Goal: Task Accomplishment & Management: Use online tool/utility

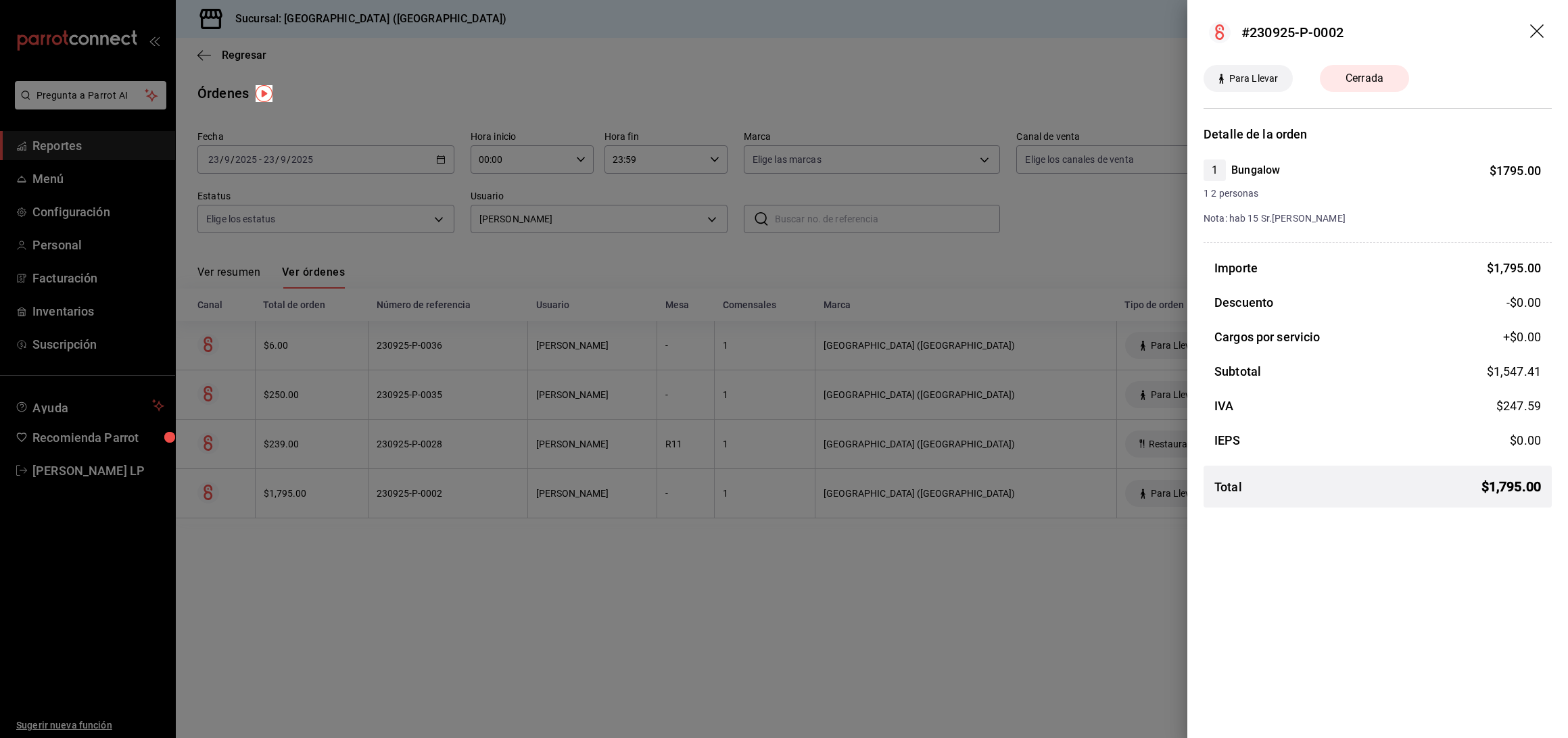
click at [599, 73] on div at bounding box center [784, 369] width 1568 height 738
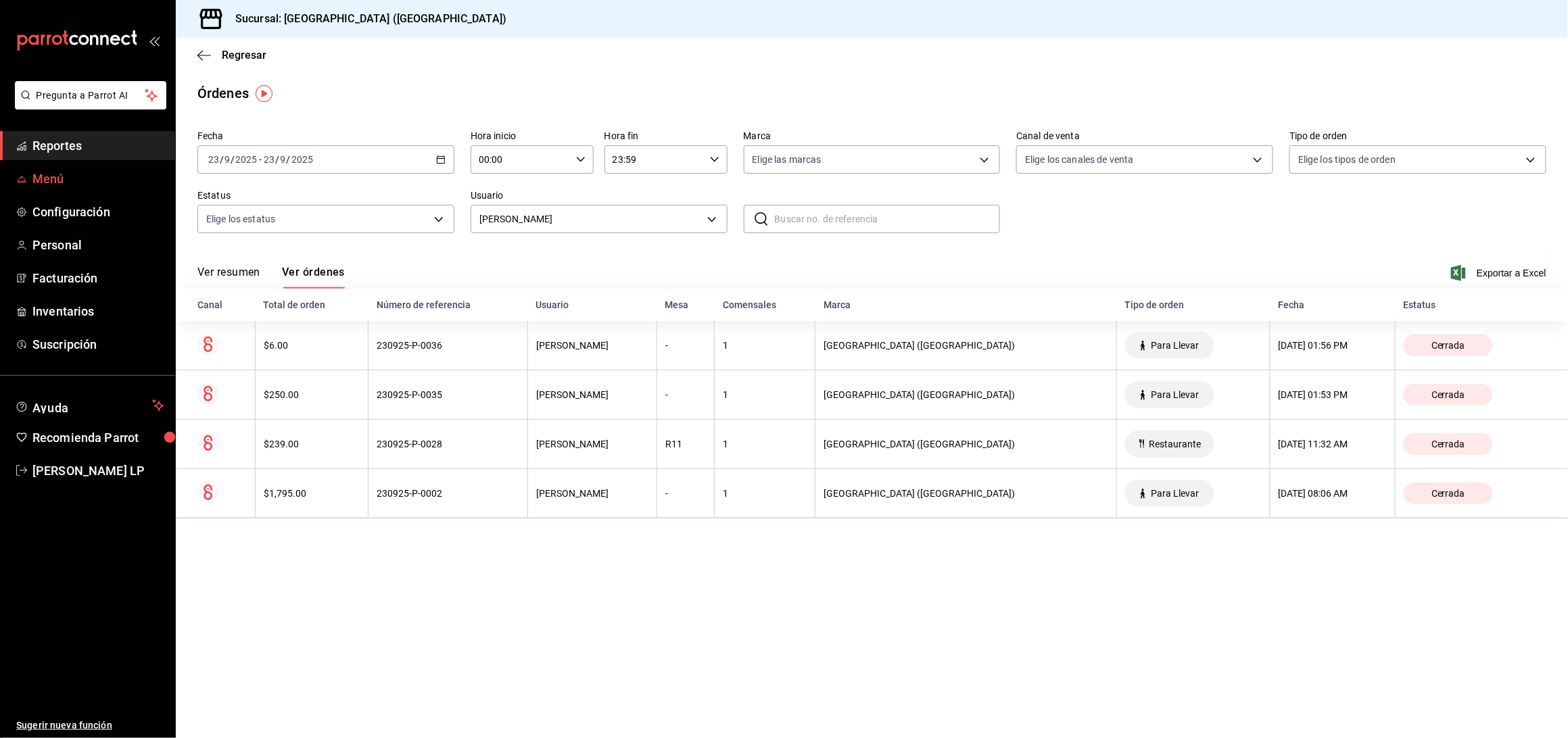
click at [36, 172] on span "Menú" at bounding box center [98, 178] width 132 height 18
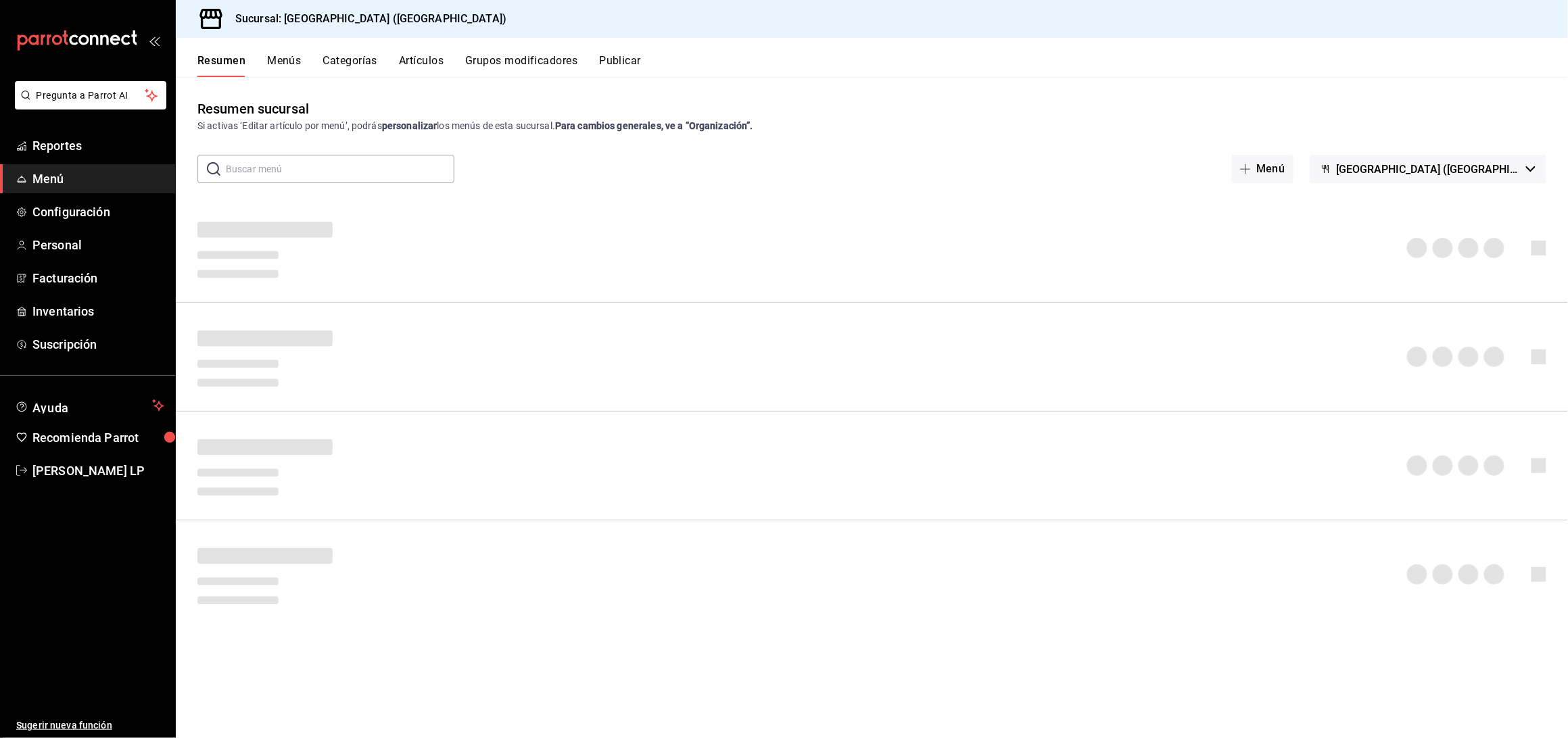
click at [420, 58] on button "Artículos" at bounding box center [421, 65] width 44 height 23
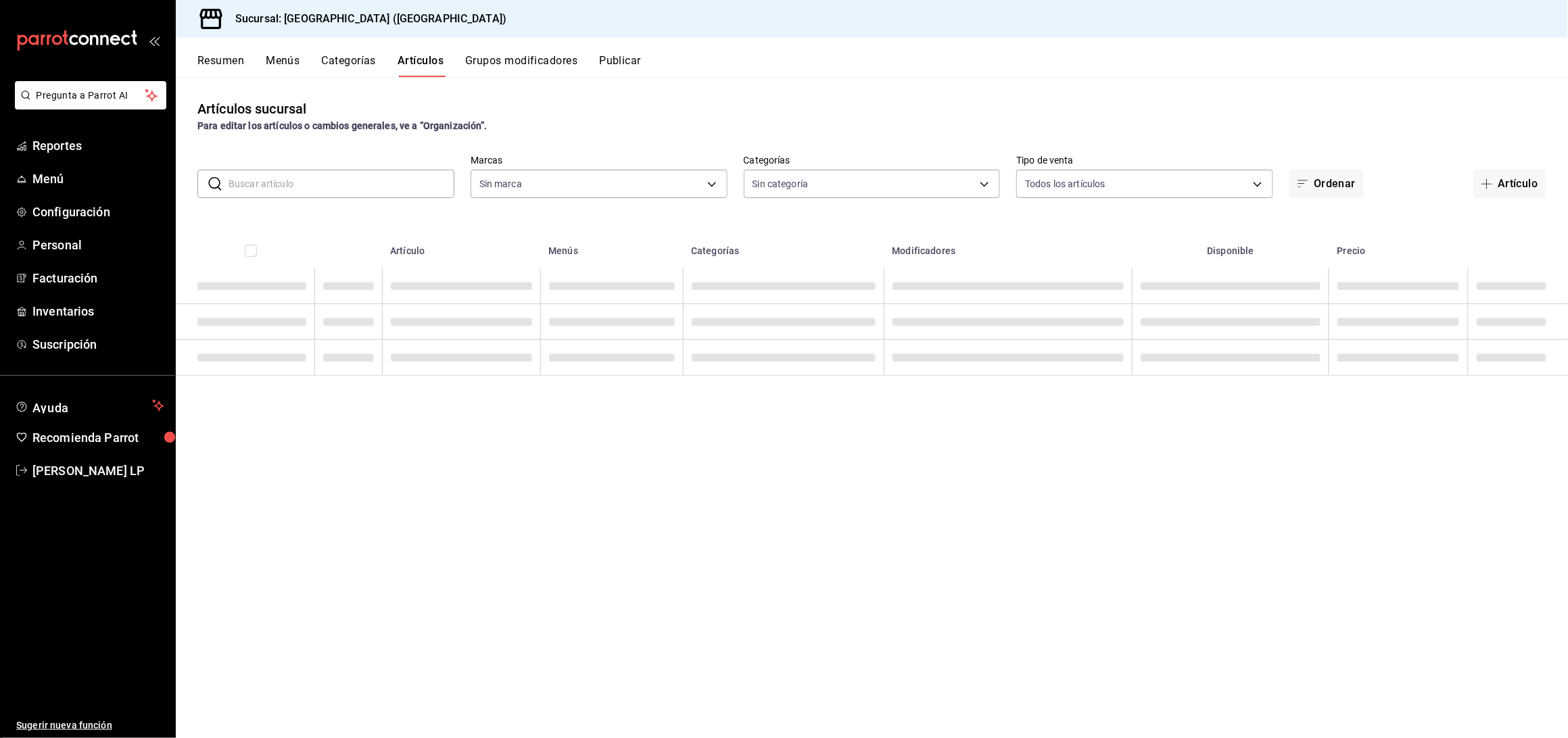
type input "c5b0ed81-af66-4c2d-afb4-f59aa1ecca2b"
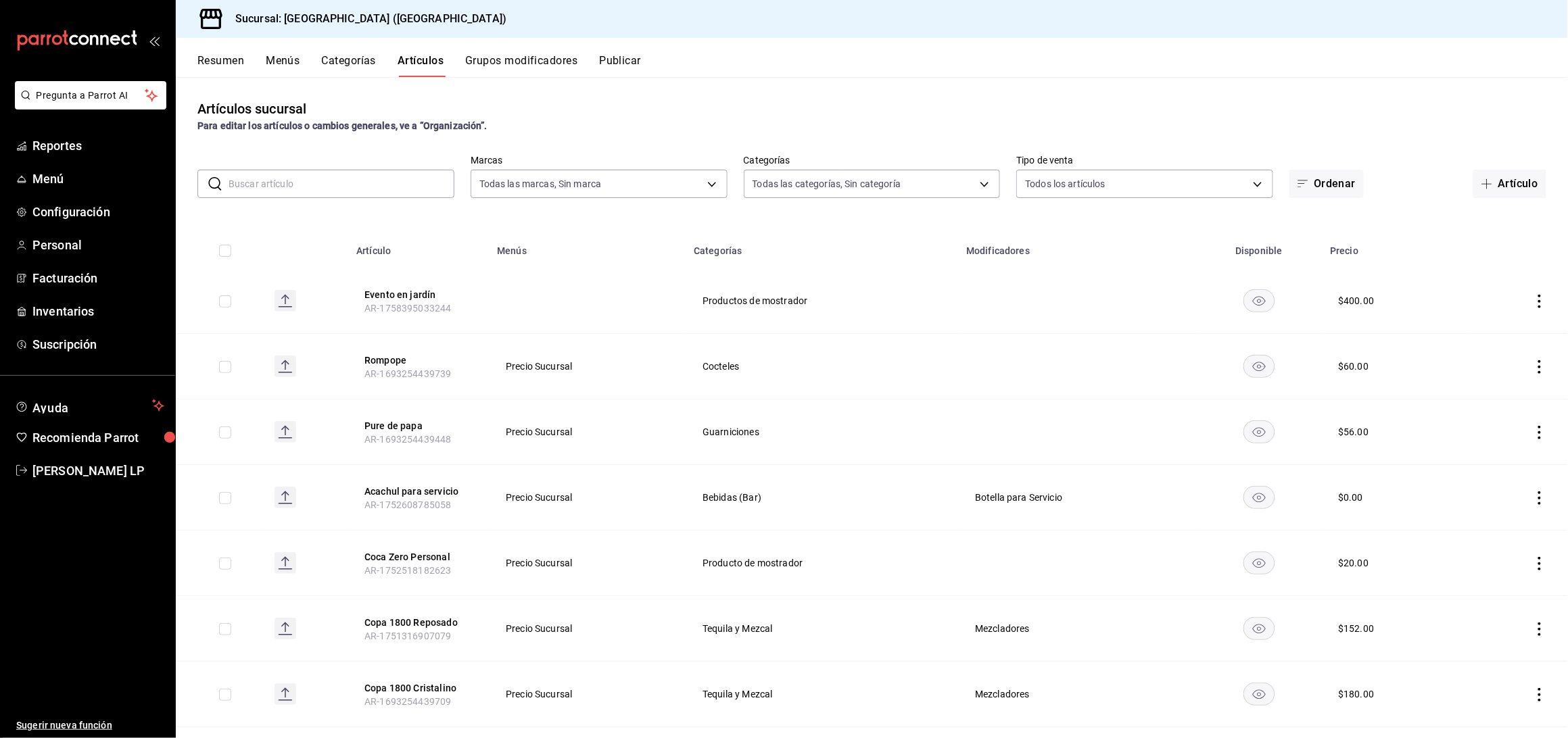
type input "8c3fc7fb-afc8-4fcf-a35f-97b25a26b173,d858cdb4-7991-4d76-a946-9f508960b44e,730af…"
click at [398, 189] on input "text" at bounding box center [340, 184] width 225 height 27
type input "liqui"
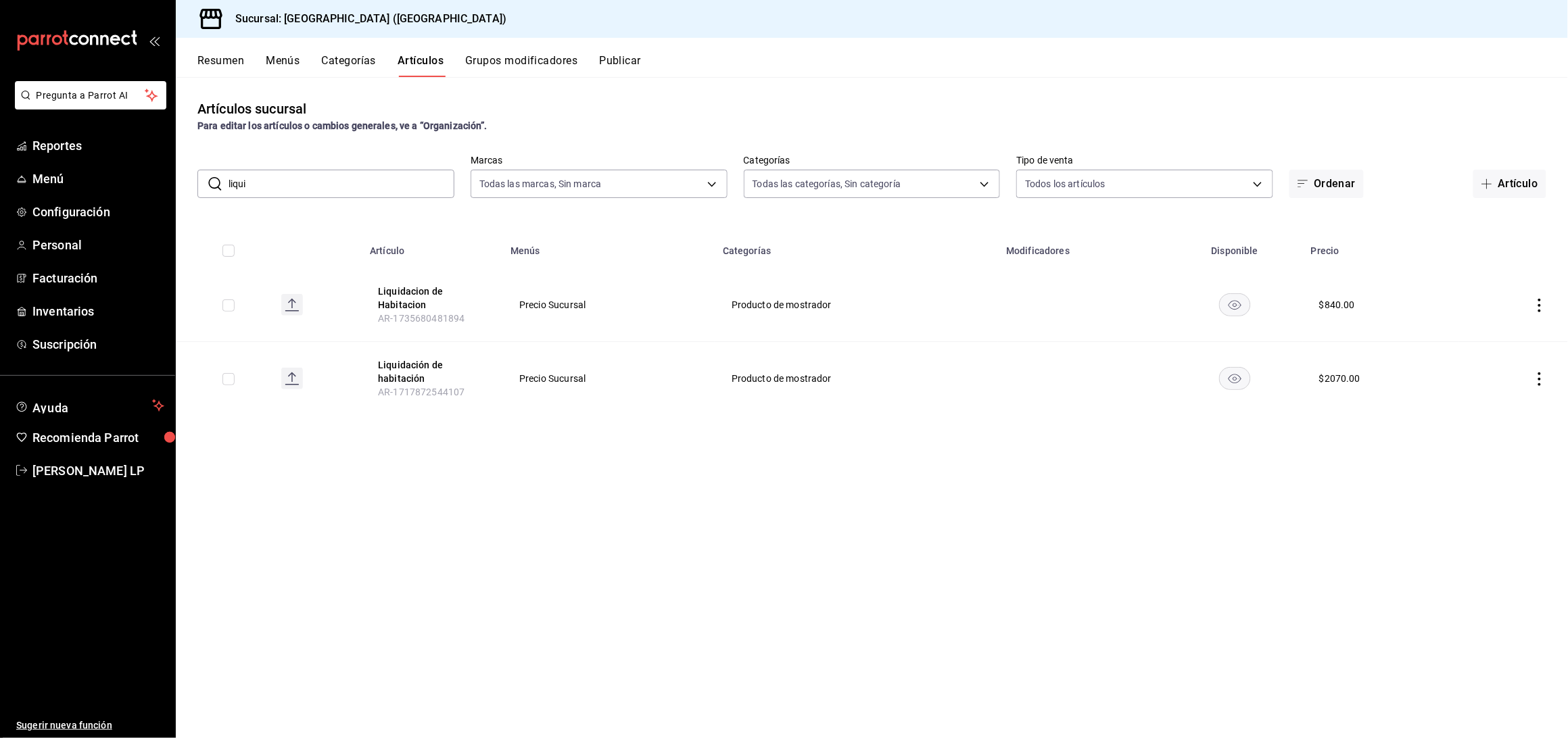
click at [1544, 375] on icon "actions" at bounding box center [1539, 379] width 13 height 13
click at [1496, 405] on span "Editar" at bounding box center [1499, 410] width 35 height 14
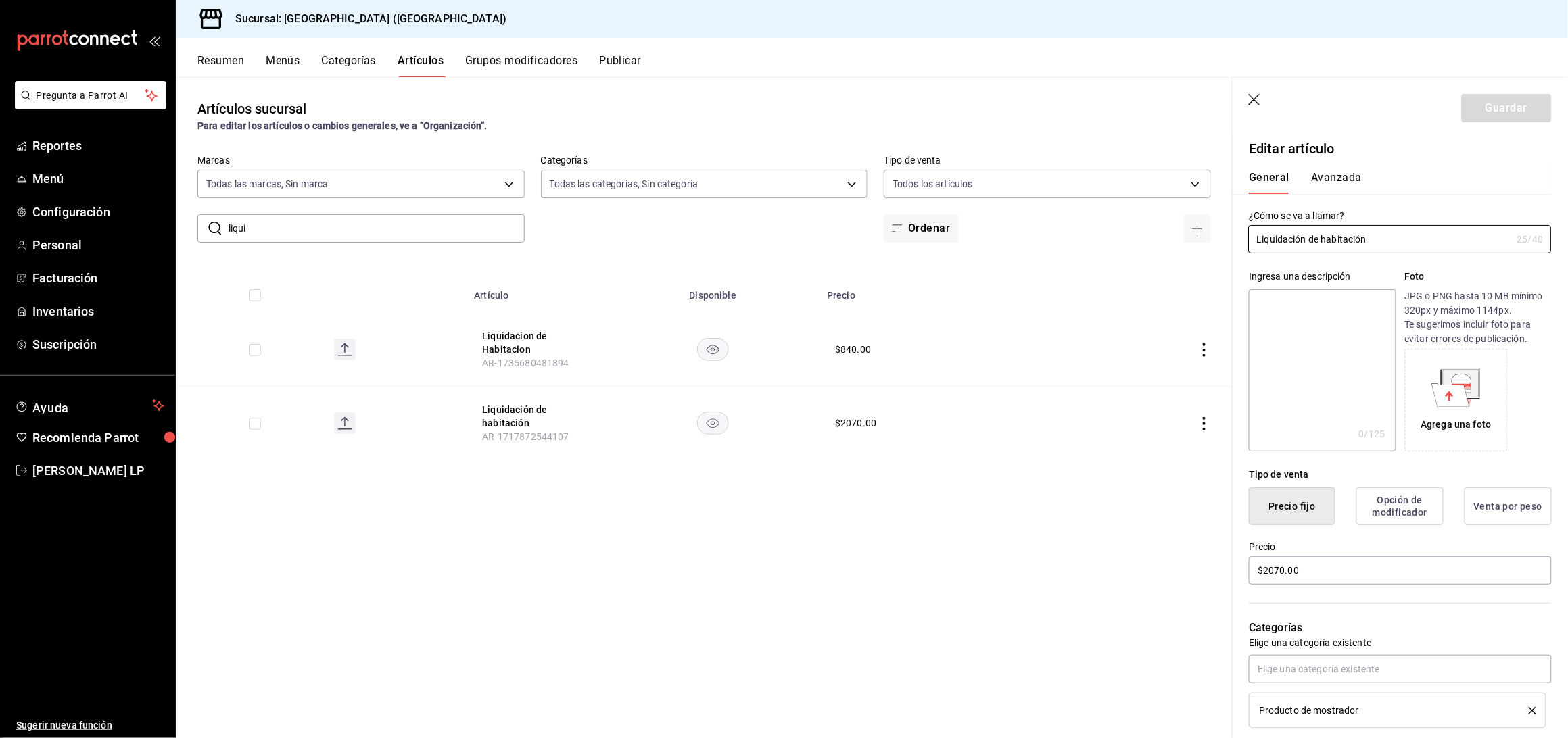
scroll to position [180, 0]
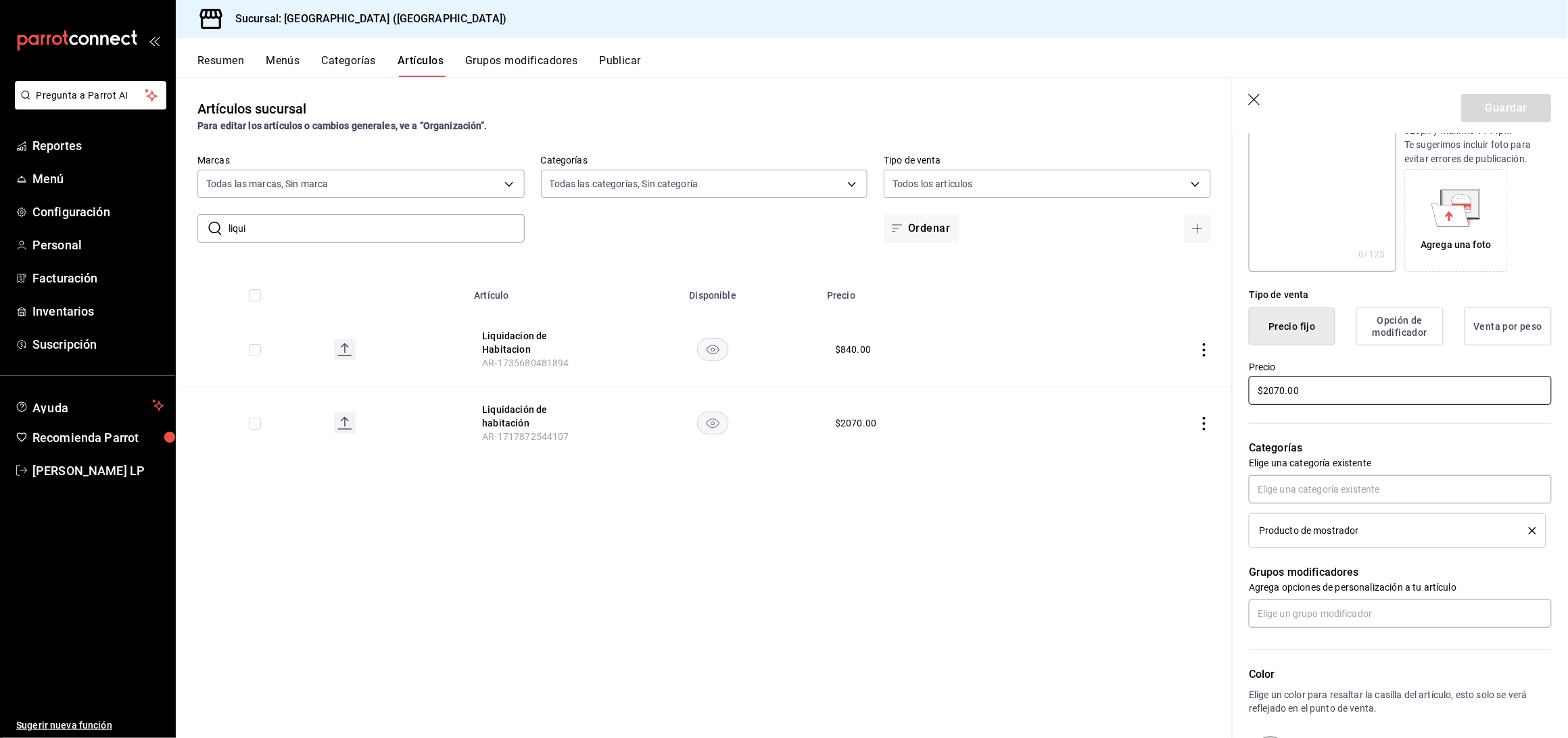
click at [1283, 398] on input "$2070.00" at bounding box center [1399, 390] width 303 height 28
type input "$2.00"
type input "$4900.00"
click at [1473, 105] on button "Guardar" at bounding box center [1506, 108] width 90 height 28
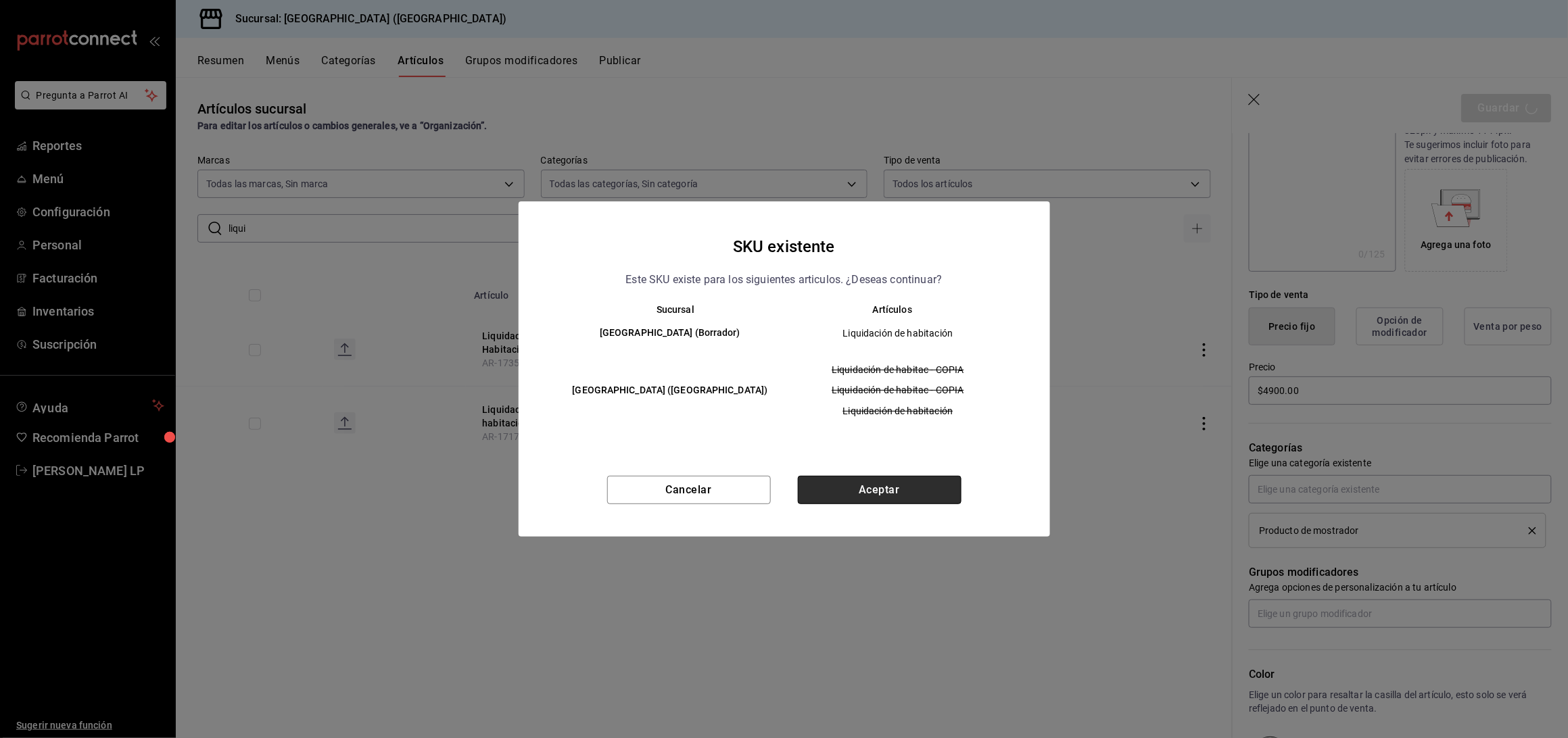
click at [900, 477] on button "Aceptar" at bounding box center [880, 490] width 164 height 28
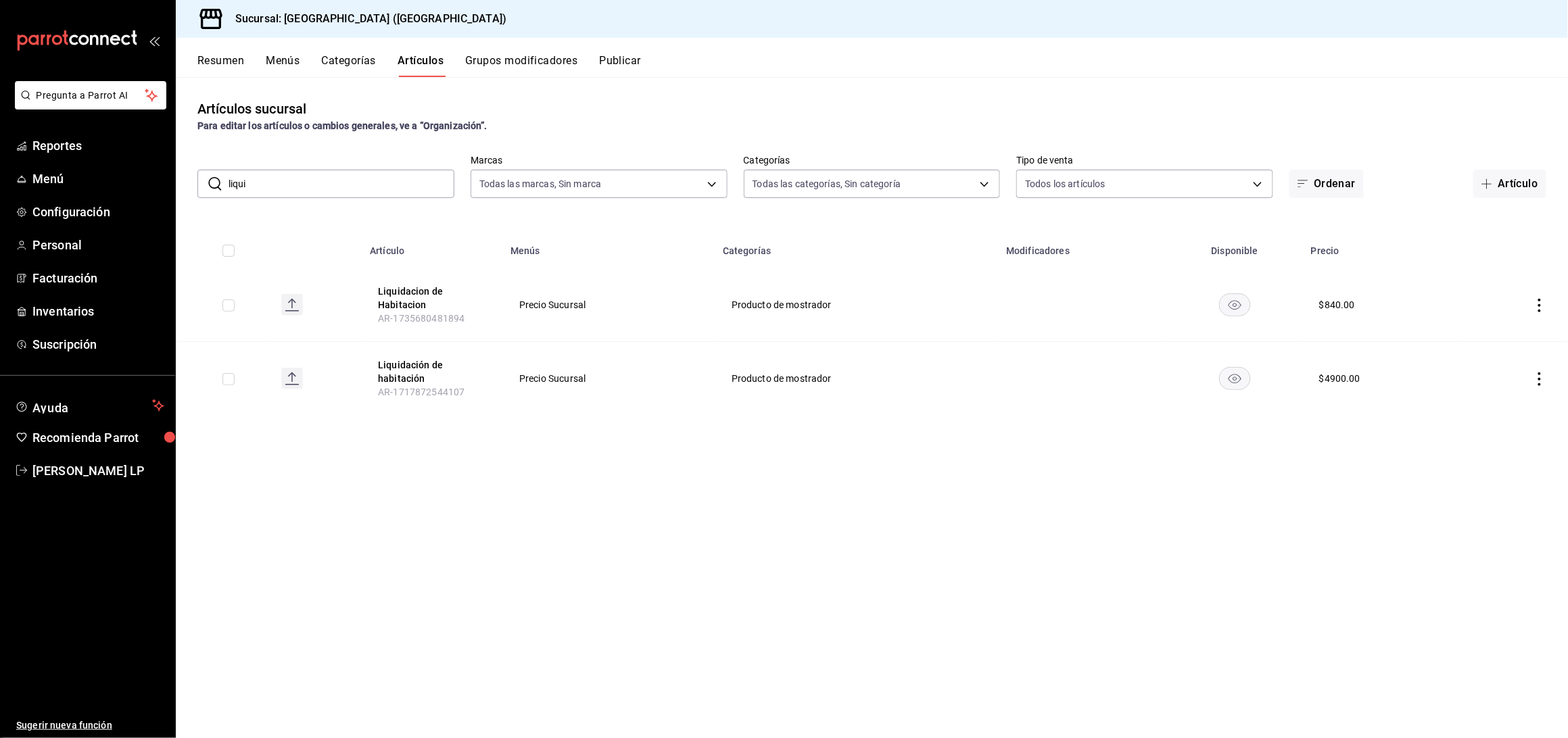
click at [615, 51] on div "Resumen Menús Categorías Artículos Grupos modificadores Publicar" at bounding box center [871, 57] width 1392 height 40
click at [615, 71] on button "Publicar" at bounding box center [619, 65] width 41 height 23
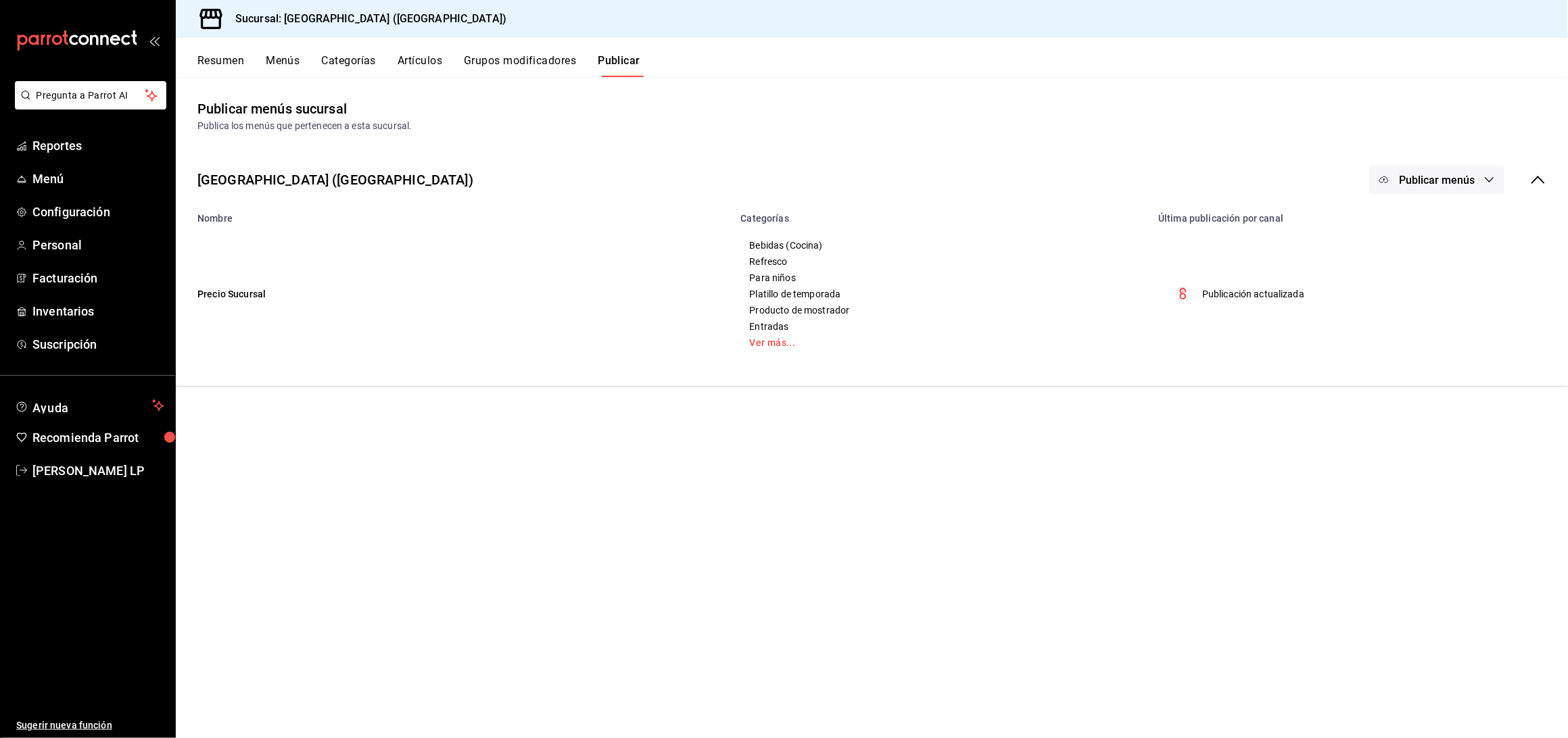
click at [1421, 169] on button "Publicar menús" at bounding box center [1436, 180] width 135 height 28
click at [1472, 225] on span "Punto de venta" at bounding box center [1457, 223] width 65 height 14
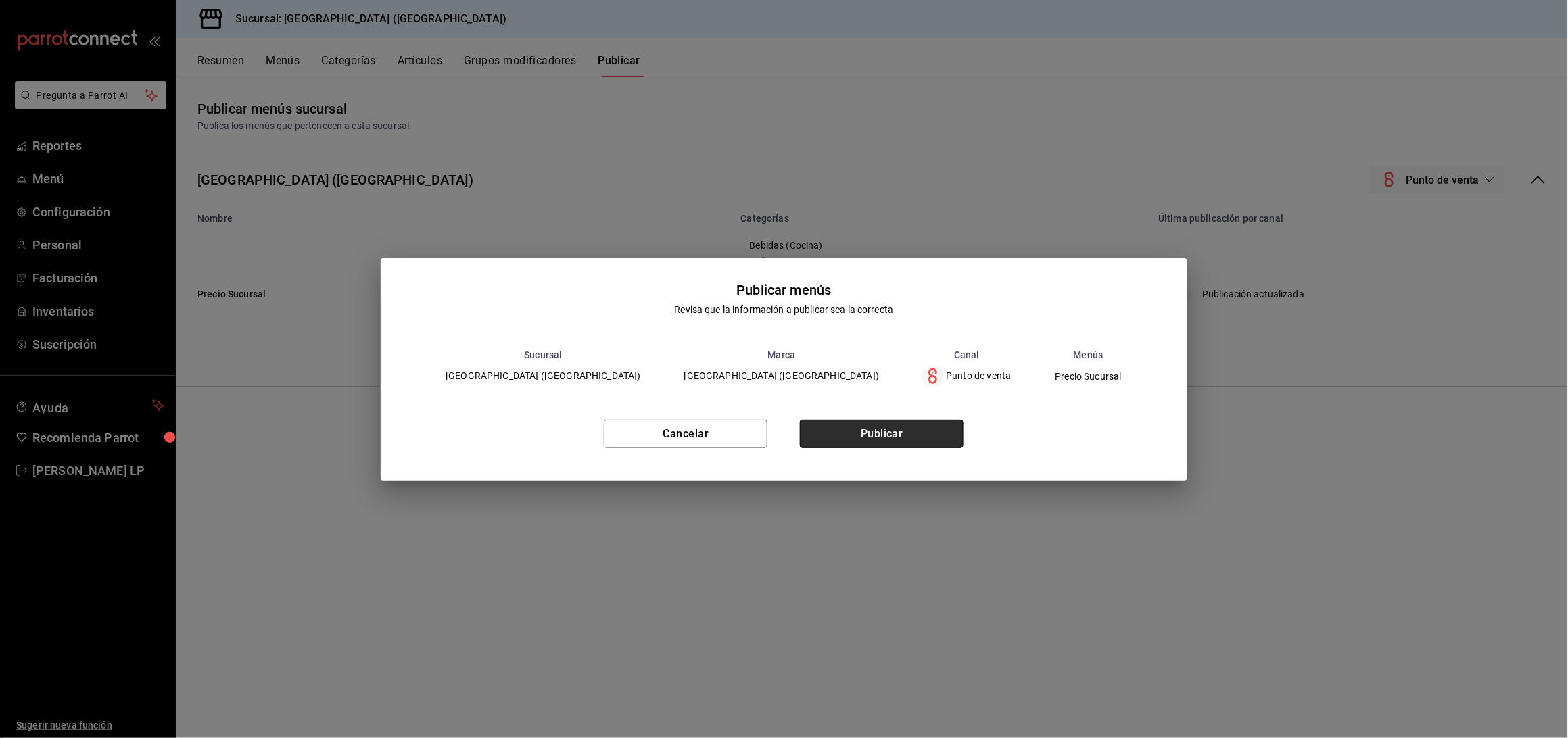
click at [870, 441] on button "Publicar" at bounding box center [882, 434] width 164 height 28
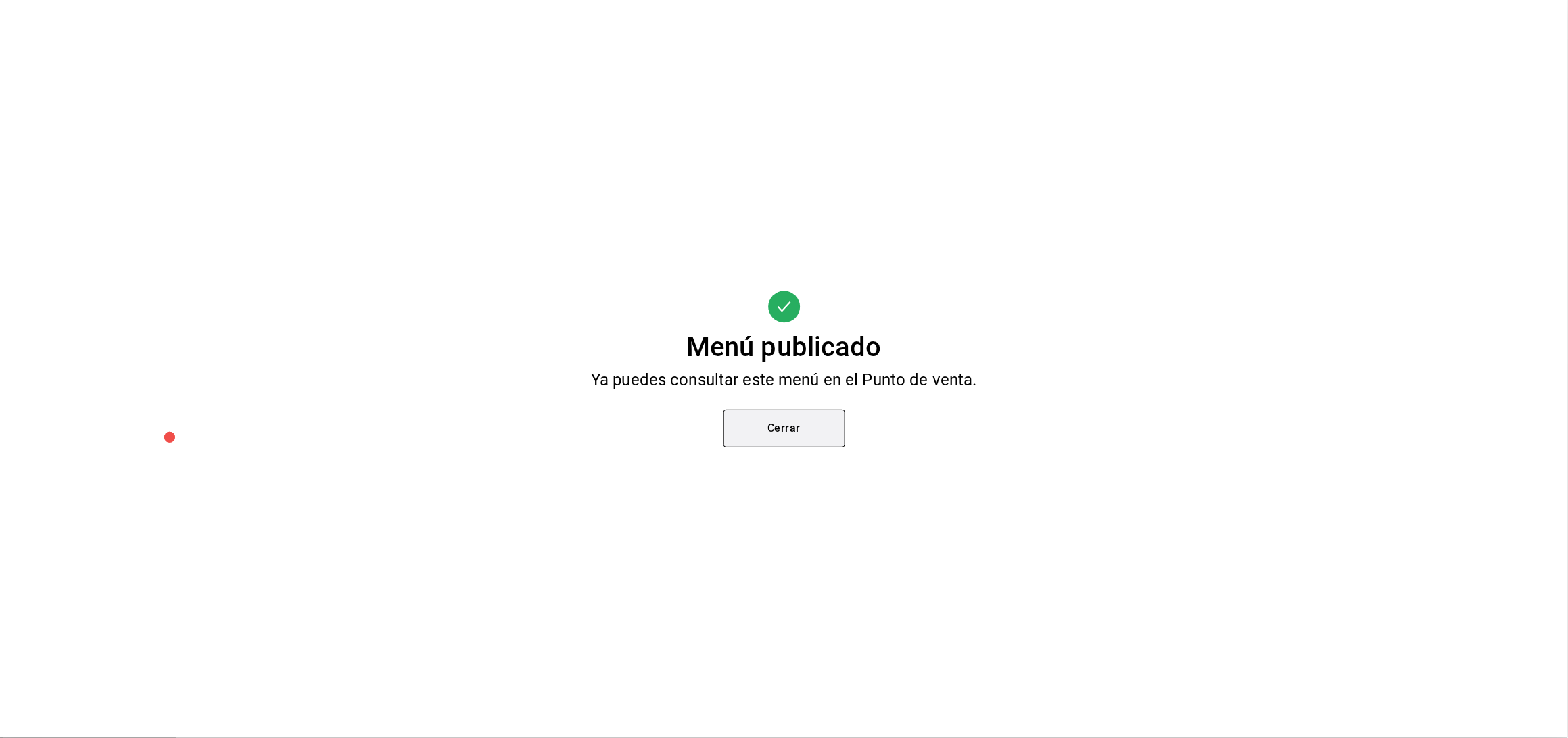
click at [749, 429] on button "Cerrar" at bounding box center [784, 428] width 122 height 38
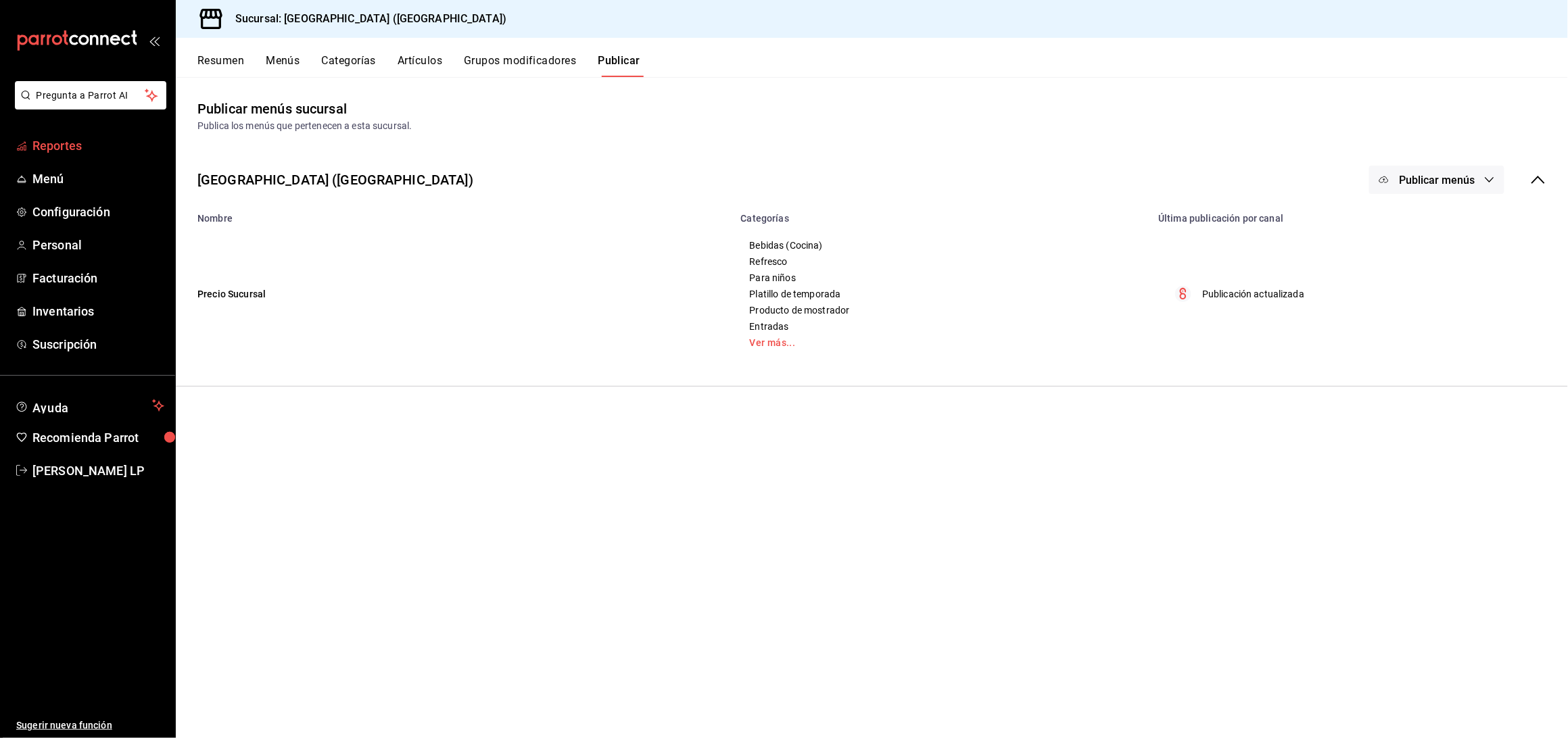
click at [91, 139] on span "Reportes" at bounding box center [98, 145] width 132 height 18
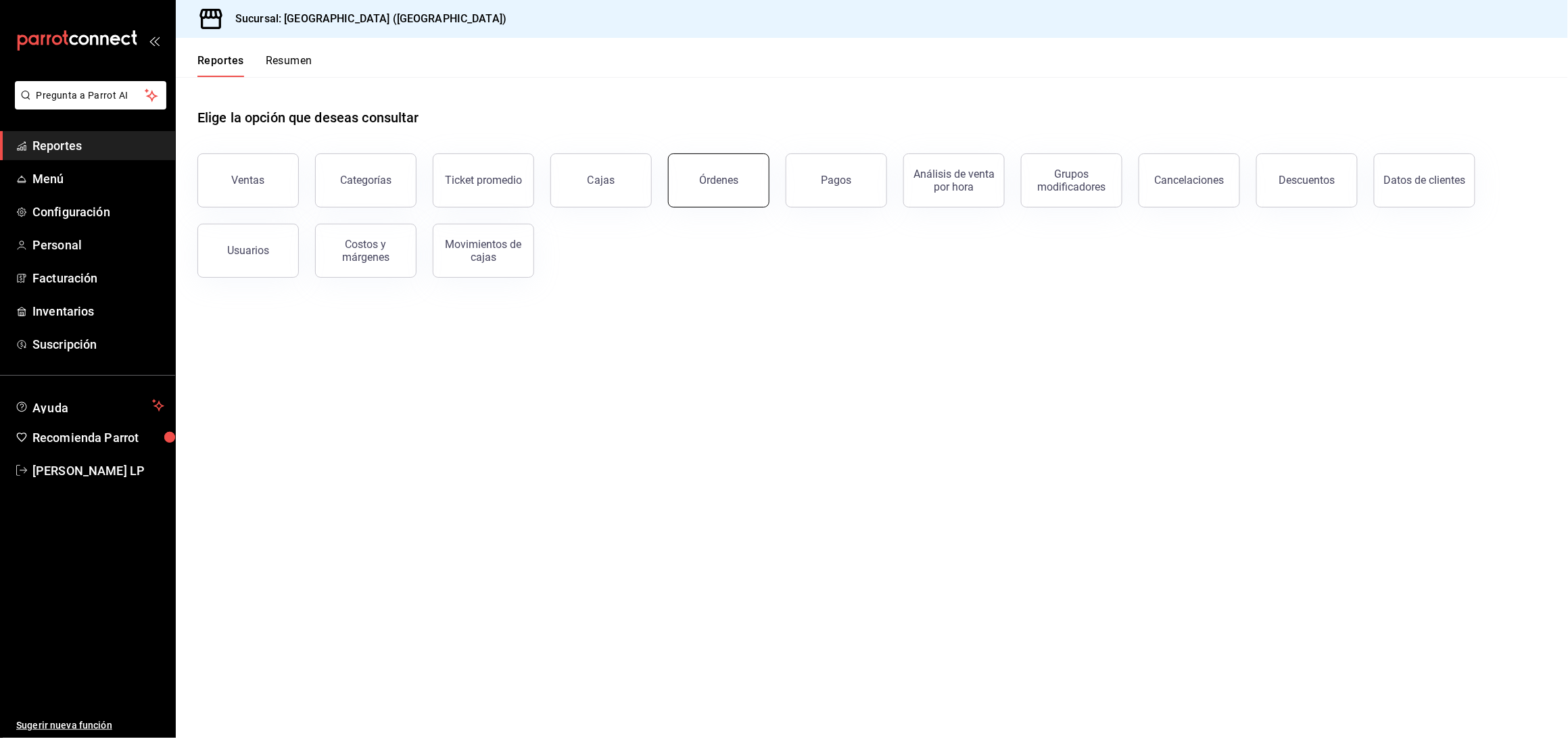
click at [714, 168] on button "Órdenes" at bounding box center [718, 180] width 102 height 54
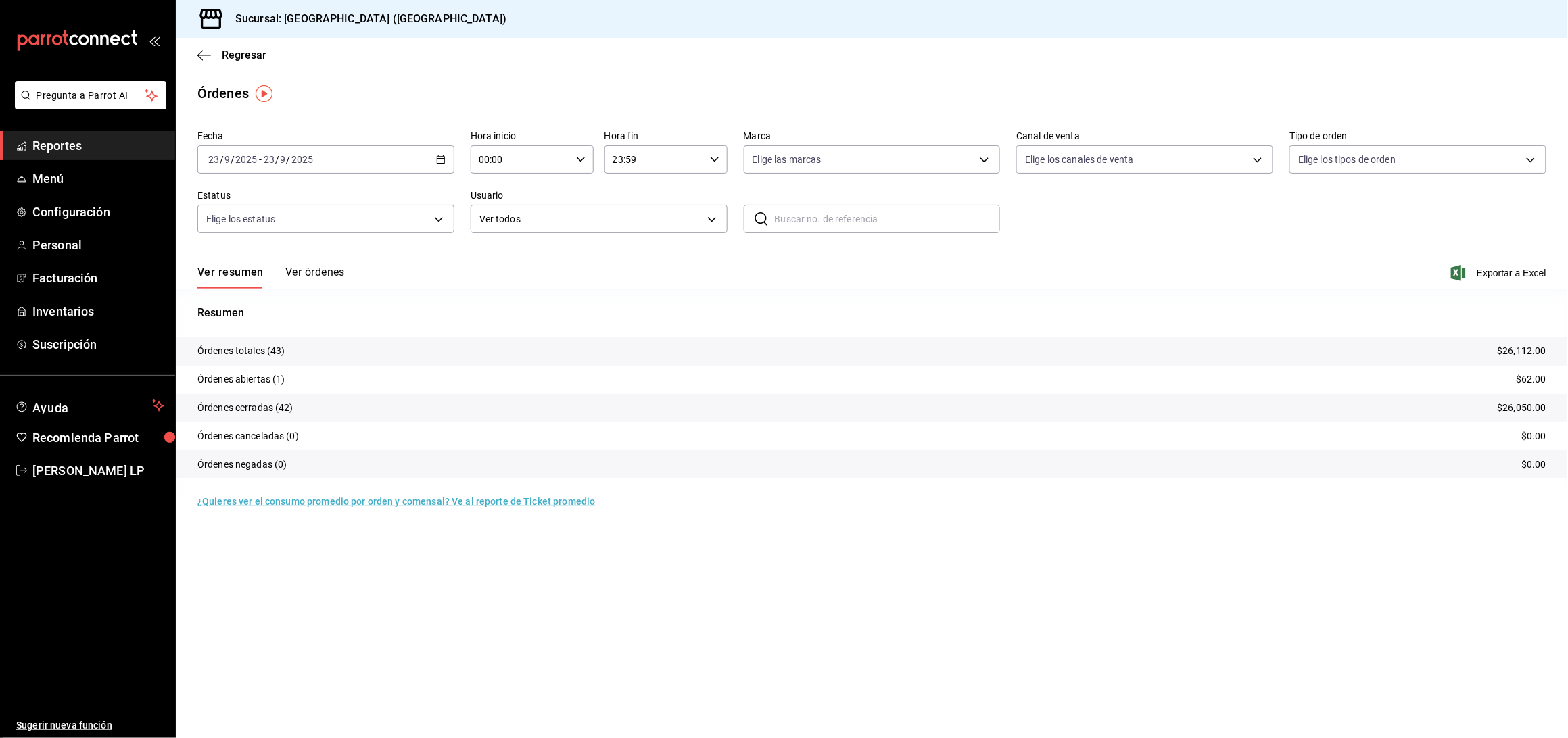
click at [441, 161] on icon "button" at bounding box center [440, 159] width 9 height 9
click at [258, 350] on span "Rango de fechas" at bounding box center [261, 352] width 105 height 14
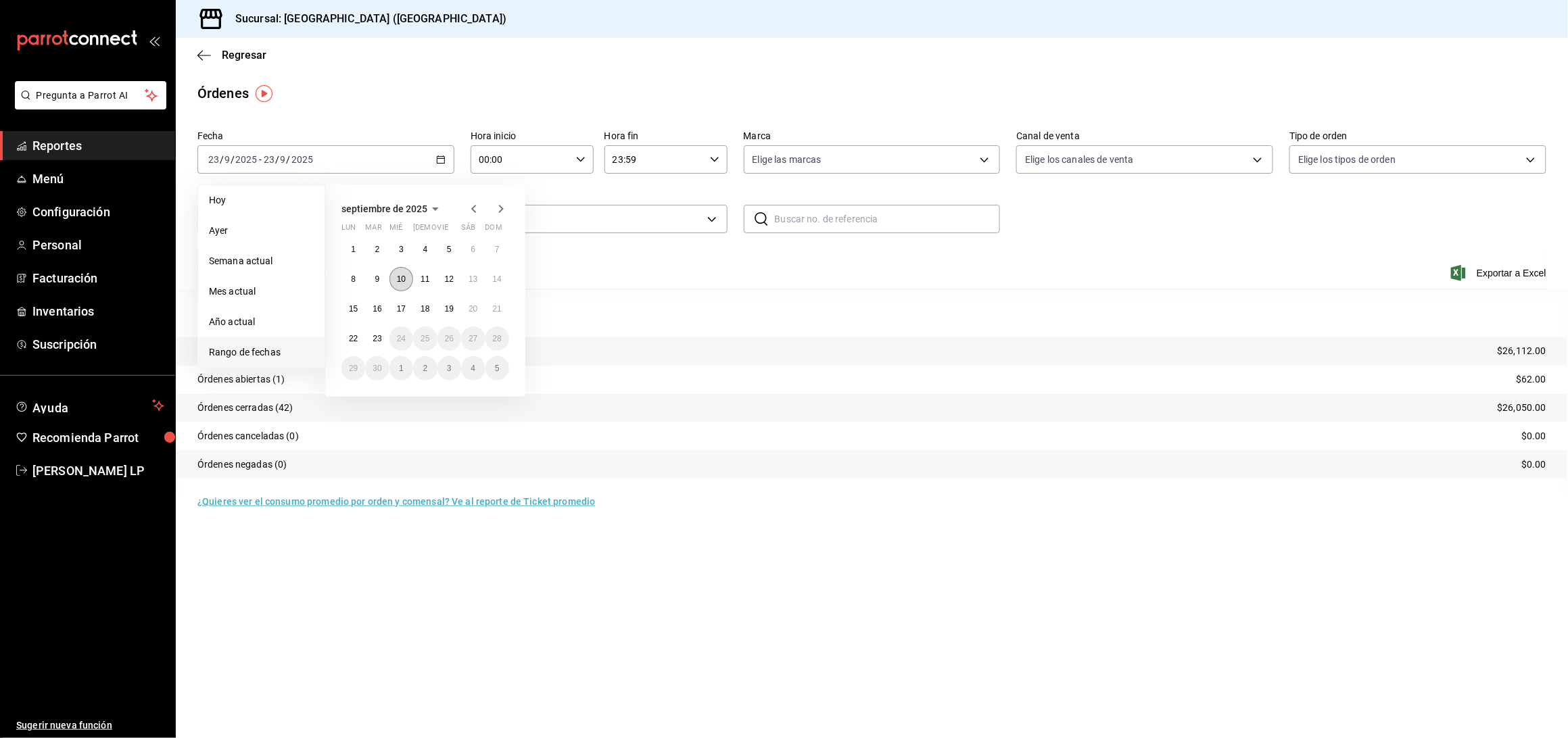
click at [400, 276] on abbr "10" at bounding box center [401, 279] width 8 height 9
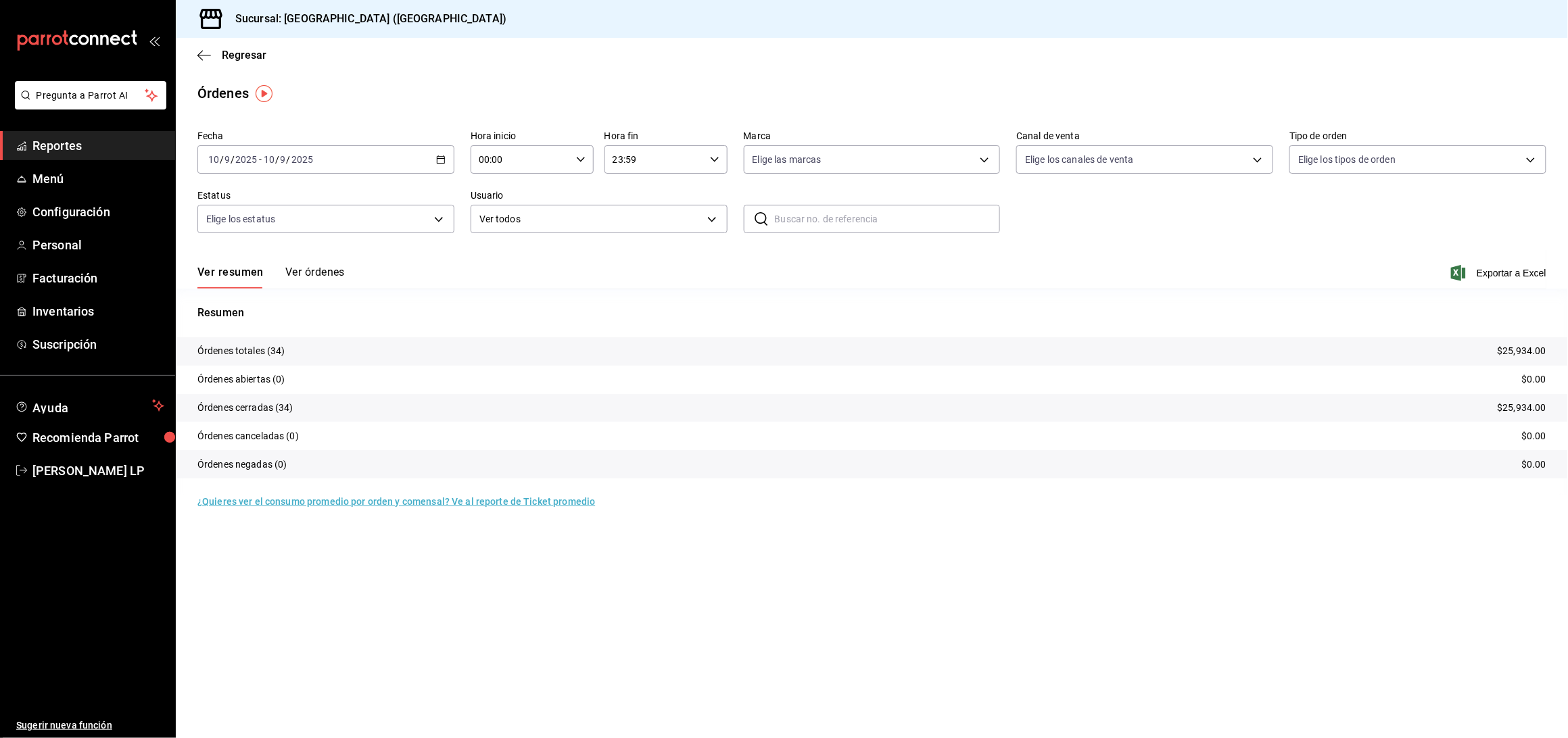
click at [292, 271] on button "Ver órdenes" at bounding box center [315, 277] width 59 height 23
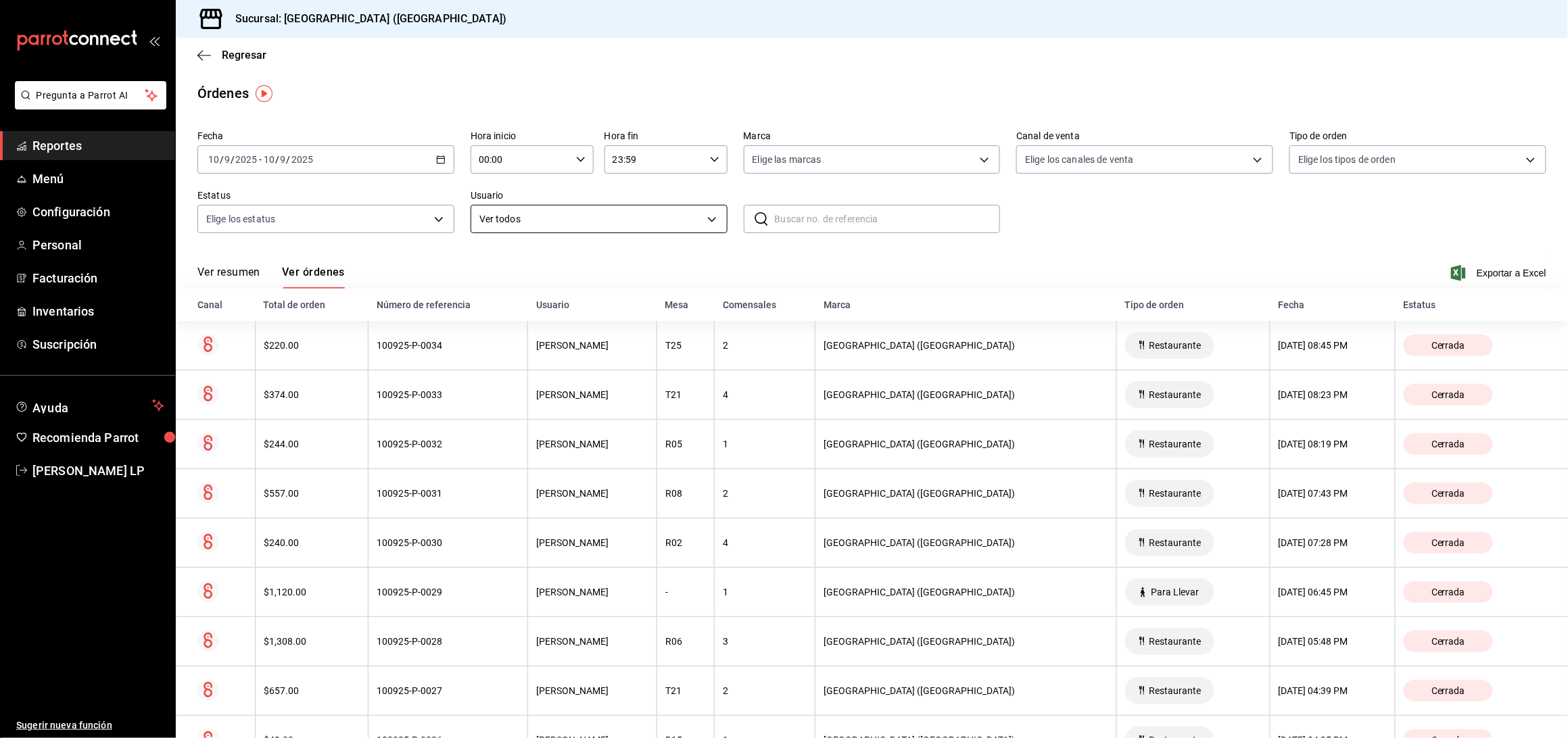
click at [516, 223] on body "Pregunta a Parrot AI Reportes Menú Configuración Personal Facturación Inventari…" at bounding box center [784, 369] width 1568 height 738
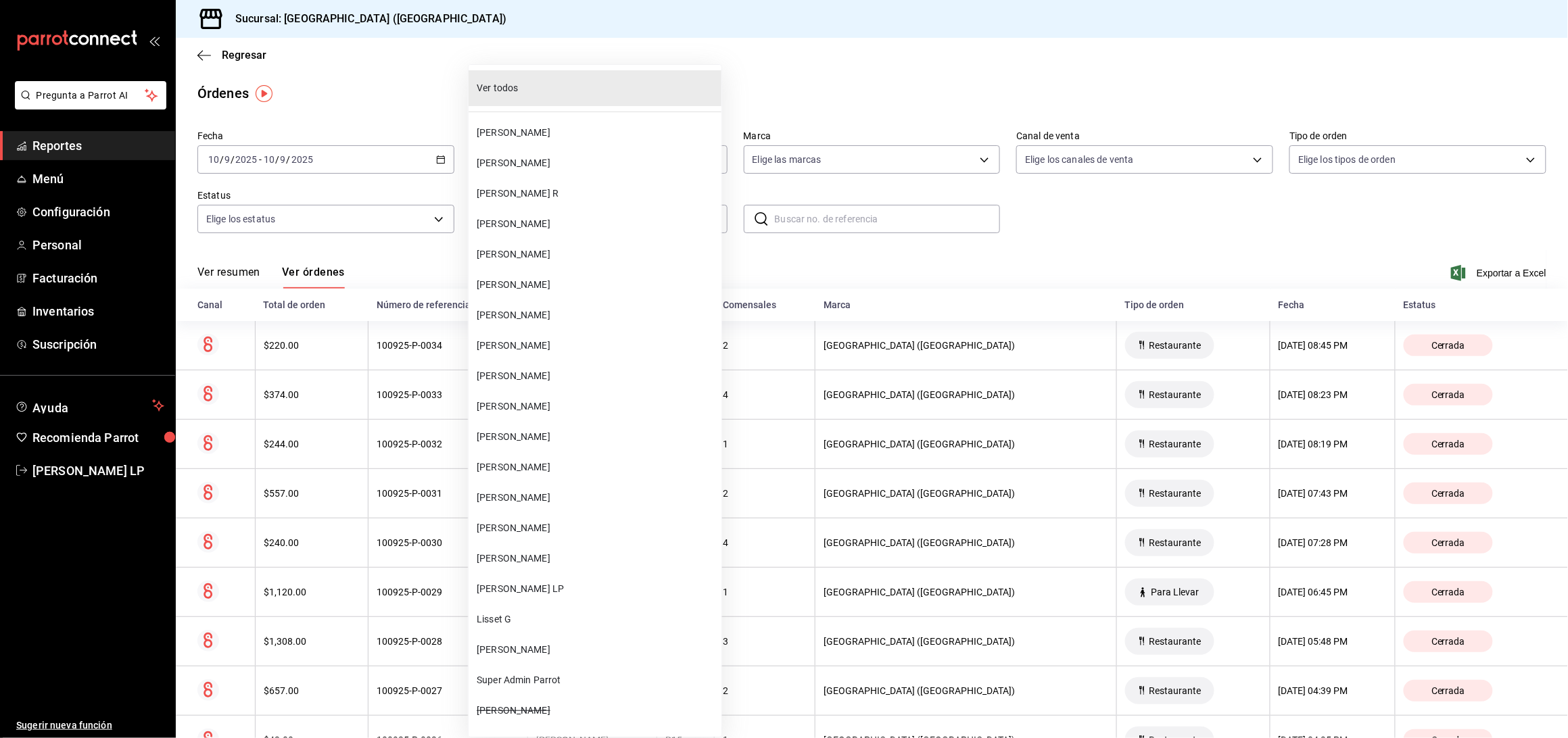
click at [372, 264] on div at bounding box center [784, 369] width 1568 height 738
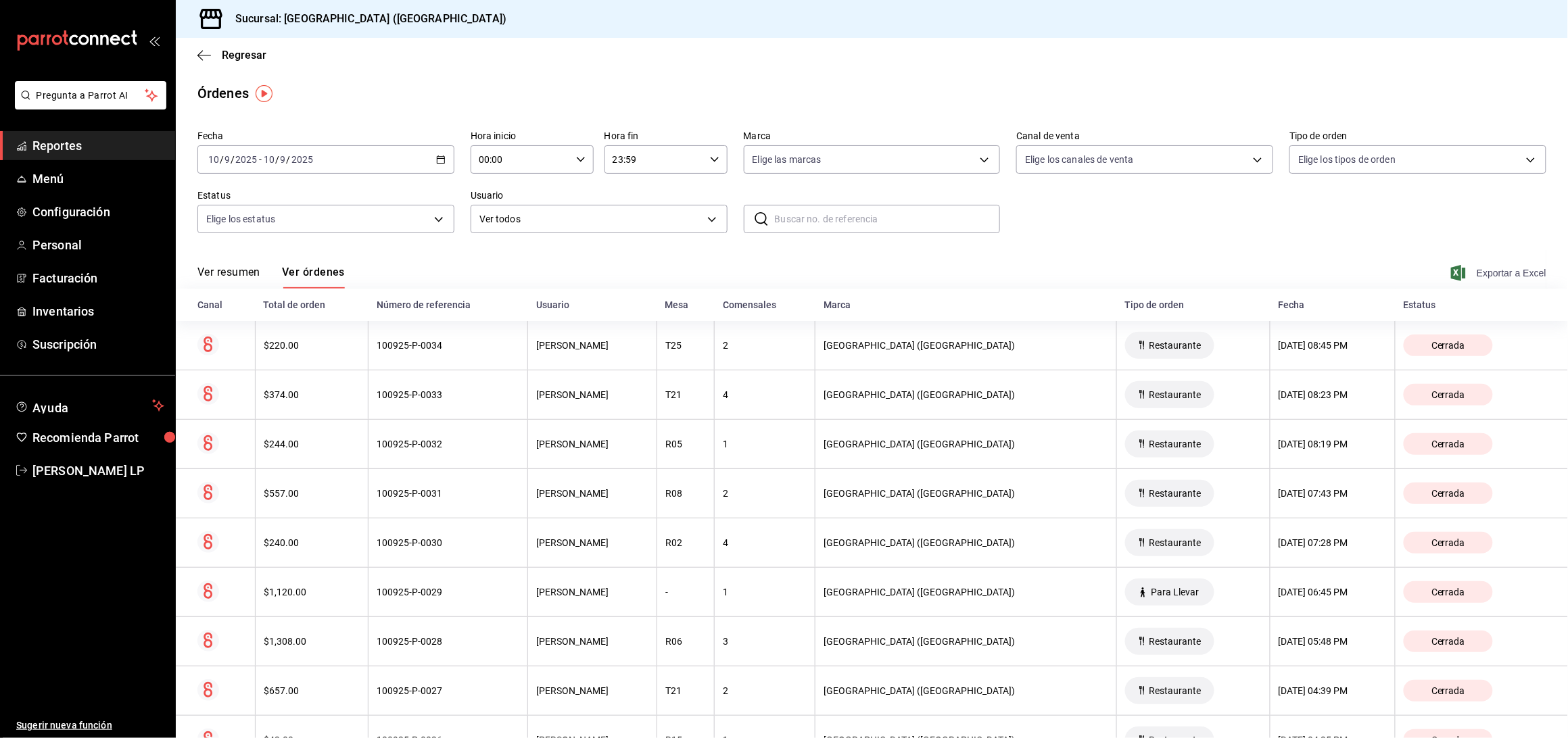
click at [1457, 272] on span "Exportar a Excel" at bounding box center [1499, 272] width 92 height 16
click at [437, 165] on div "[DATE] [DATE] - [DATE] [DATE]" at bounding box center [325, 159] width 256 height 28
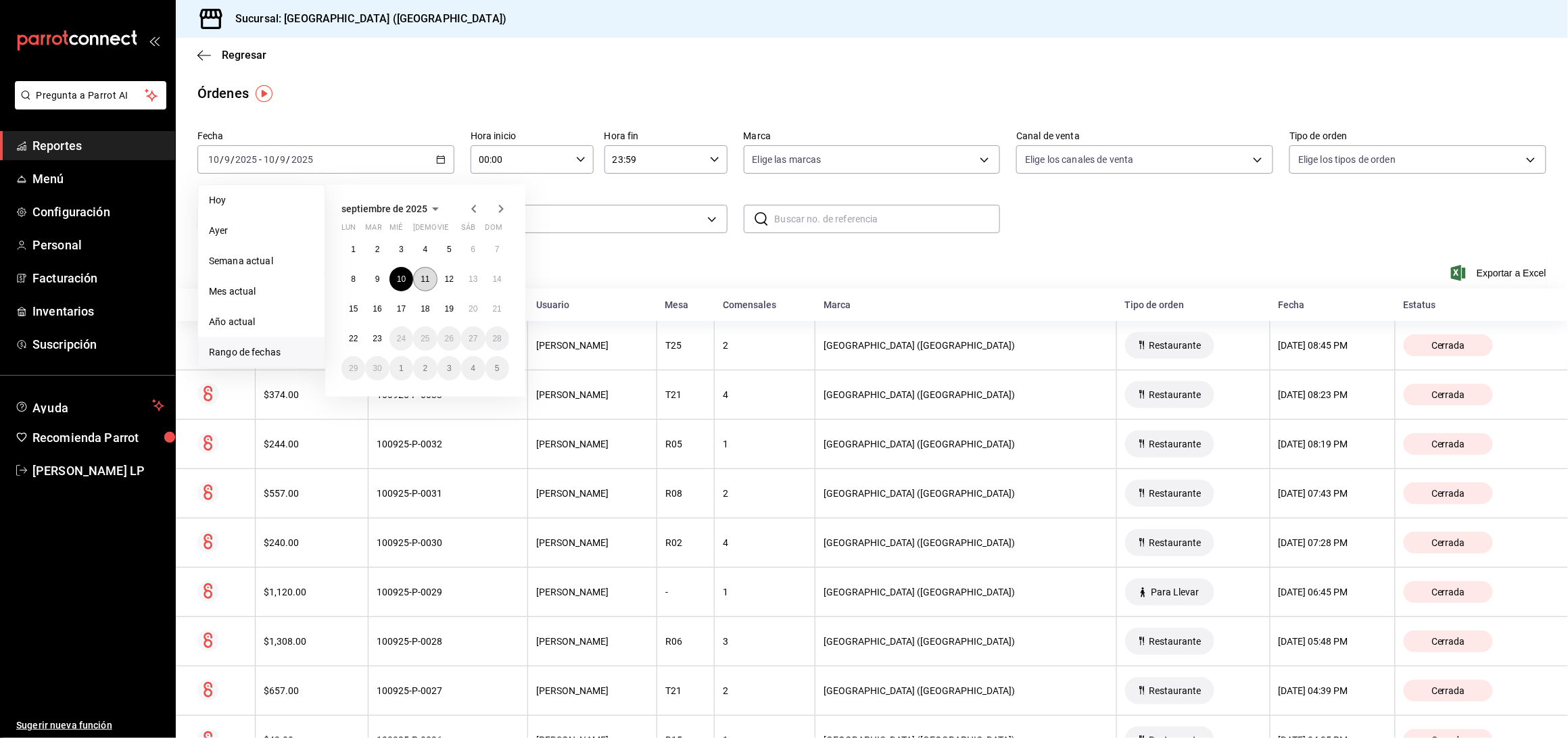
click at [421, 278] on abbr "11" at bounding box center [424, 279] width 8 height 9
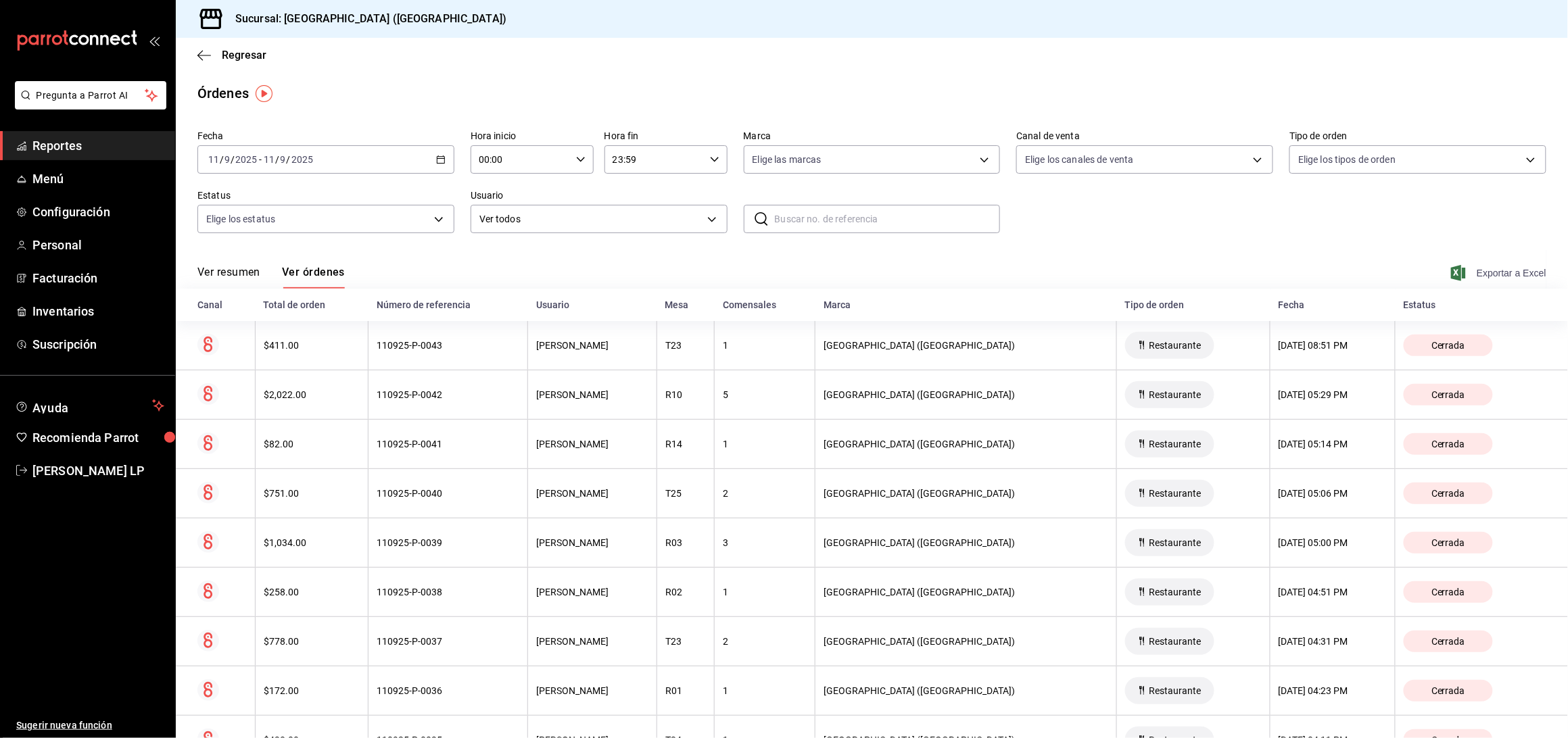
click at [1453, 269] on span "Exportar a Excel" at bounding box center [1499, 272] width 92 height 16
click at [436, 161] on icon "button" at bounding box center [440, 159] width 9 height 9
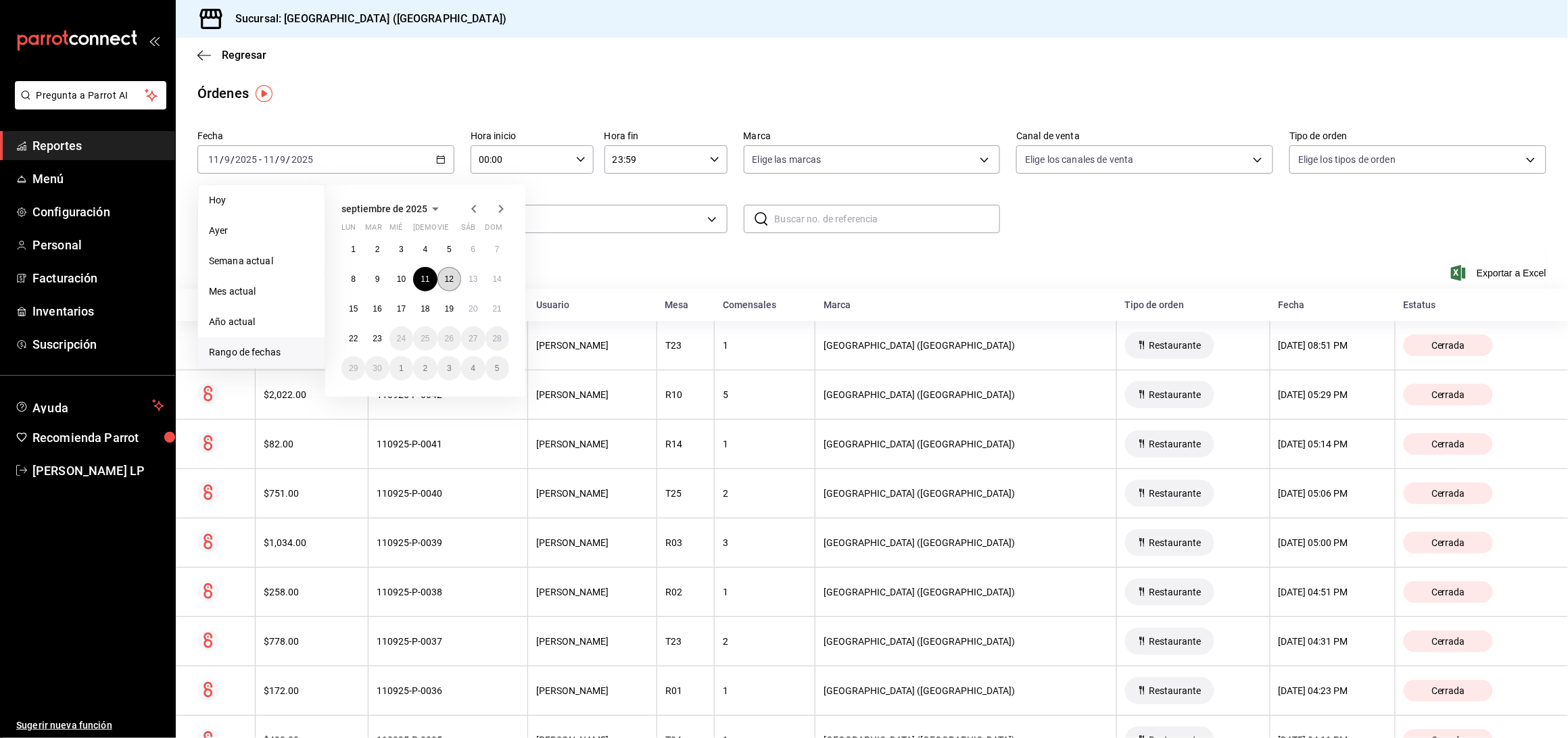
click at [451, 274] on abbr "12" at bounding box center [449, 279] width 8 height 9
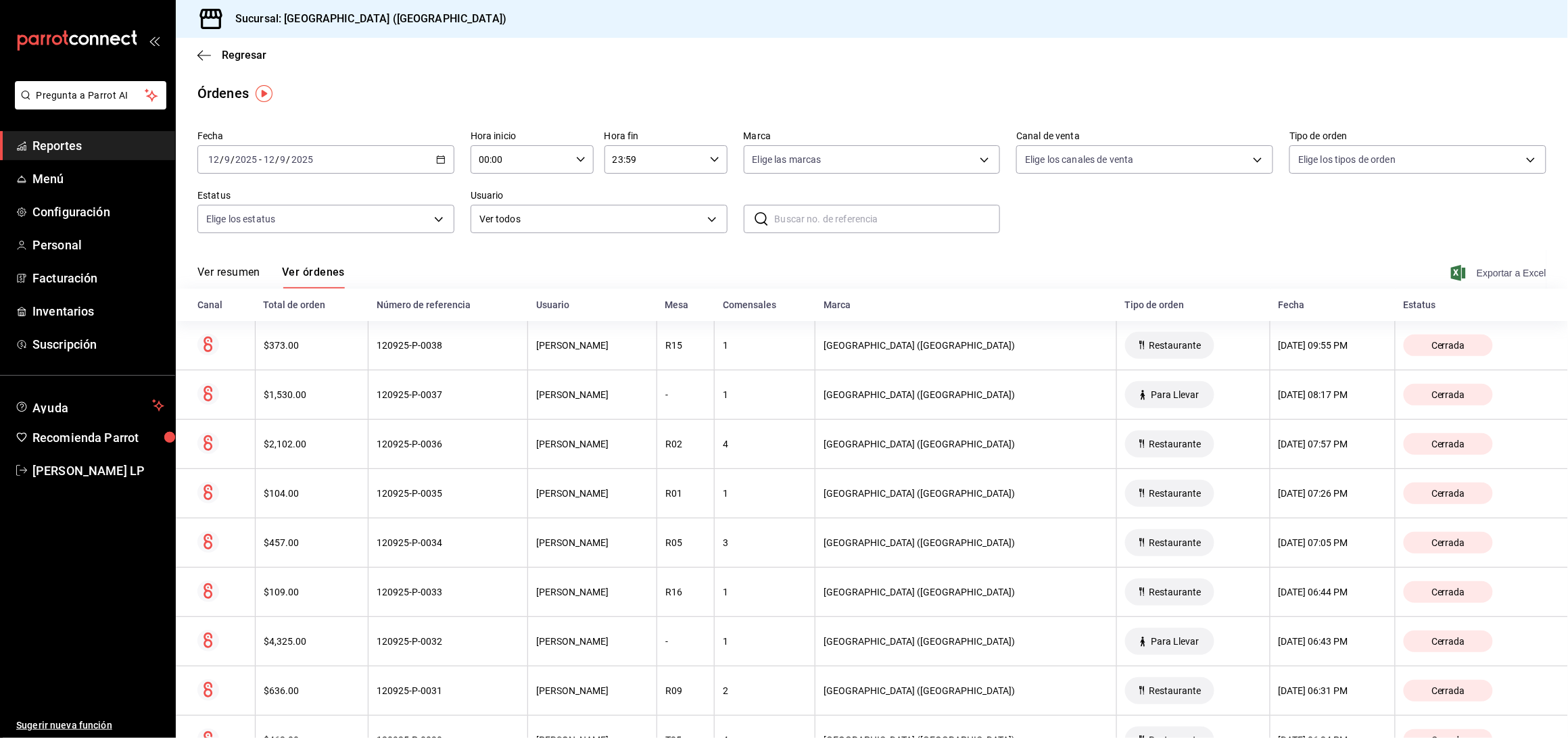
click at [1500, 267] on span "Exportar a Excel" at bounding box center [1499, 272] width 92 height 16
click at [437, 165] on div "[DATE] [DATE] - [DATE] [DATE]" at bounding box center [325, 159] width 256 height 28
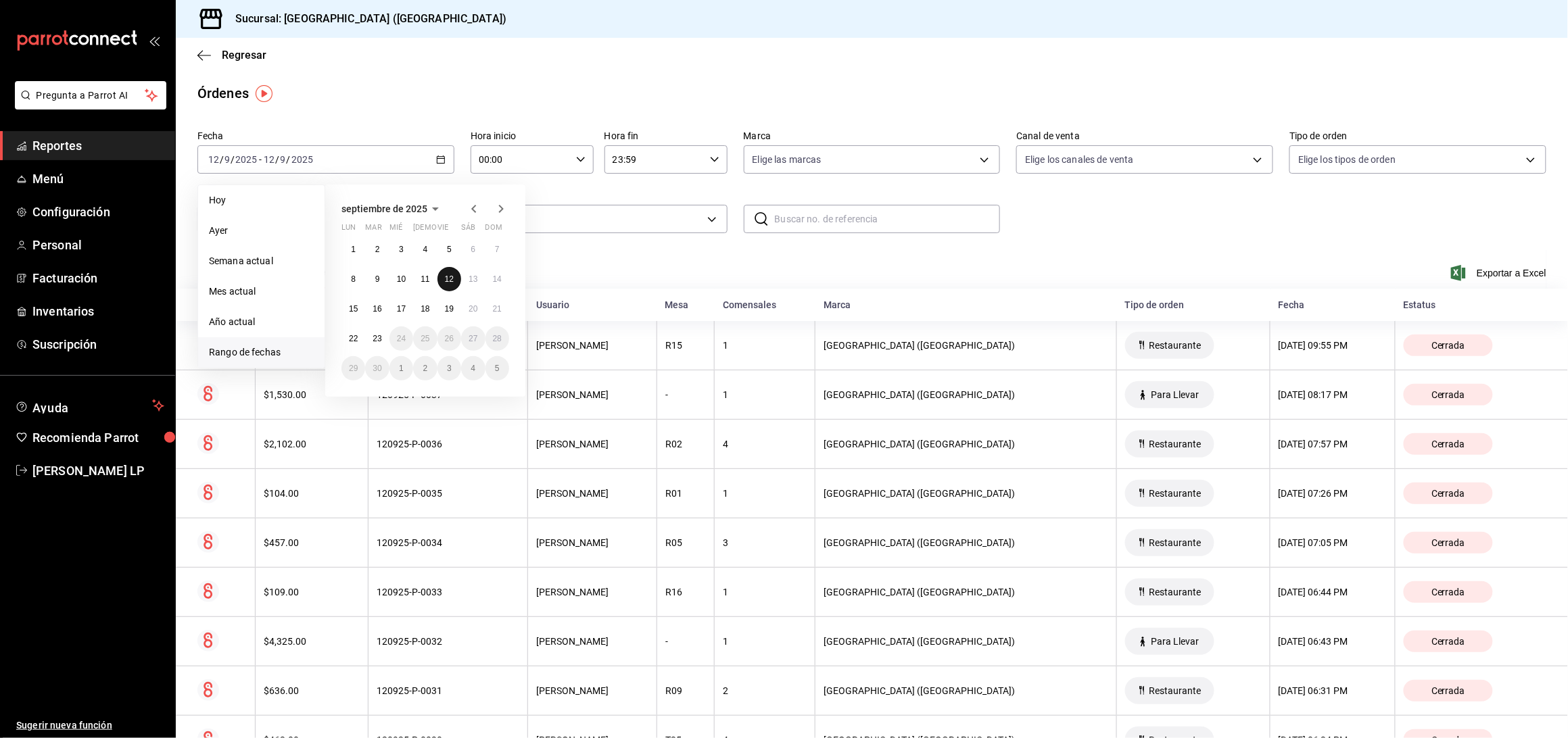
click at [450, 279] on abbr "12" at bounding box center [449, 279] width 8 height 9
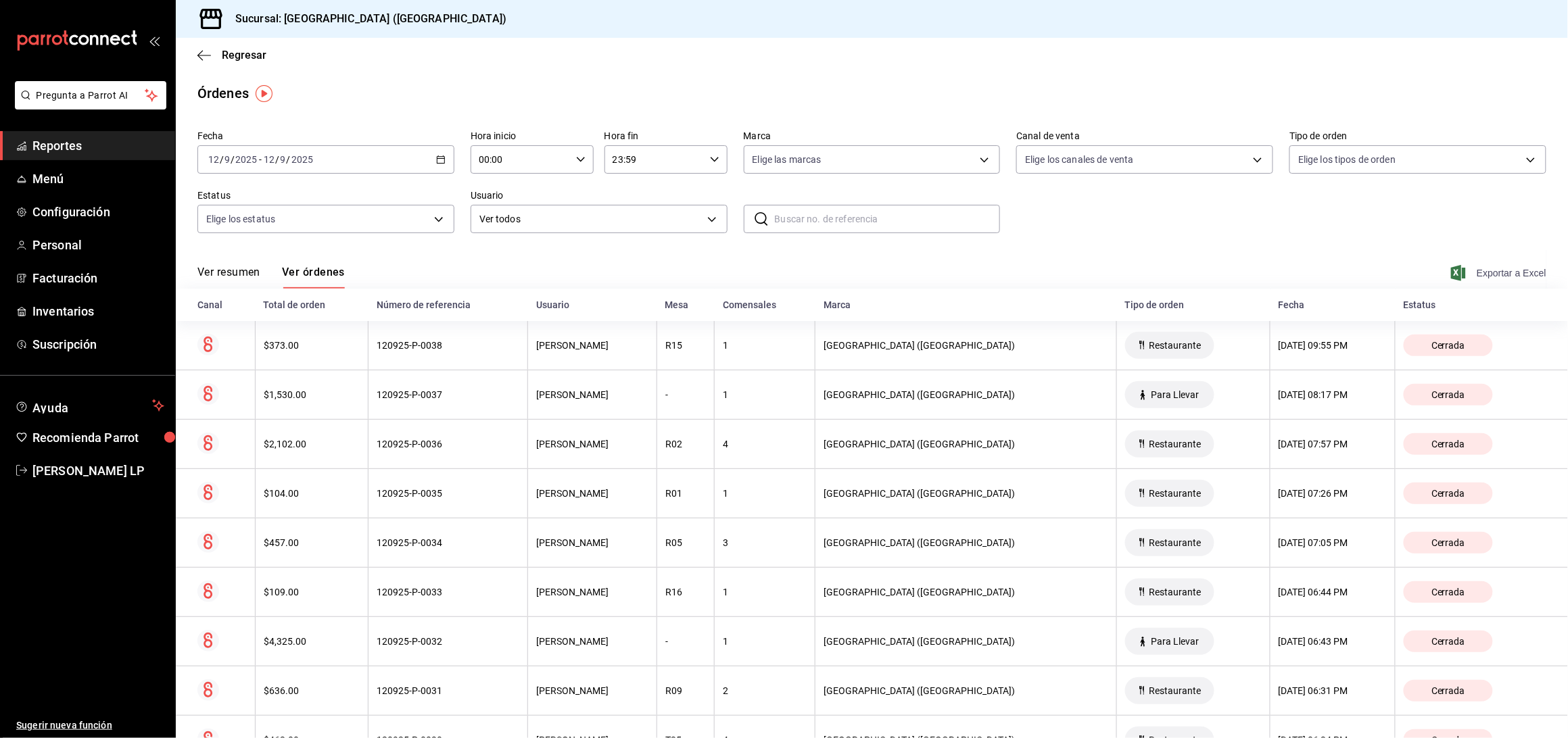
click at [1503, 267] on span "Exportar a Excel" at bounding box center [1499, 272] width 92 height 16
